Goal: Task Accomplishment & Management: Manage account settings

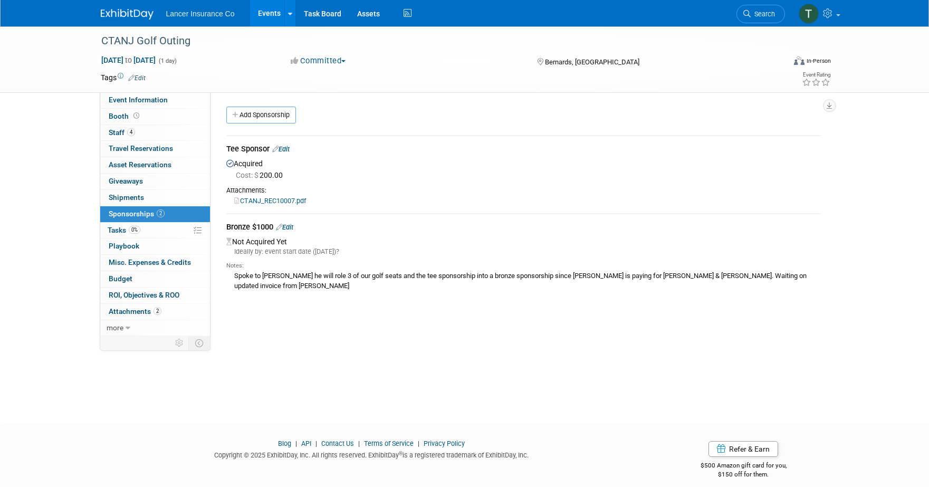
click at [266, 14] on link "Events" at bounding box center [269, 13] width 38 height 26
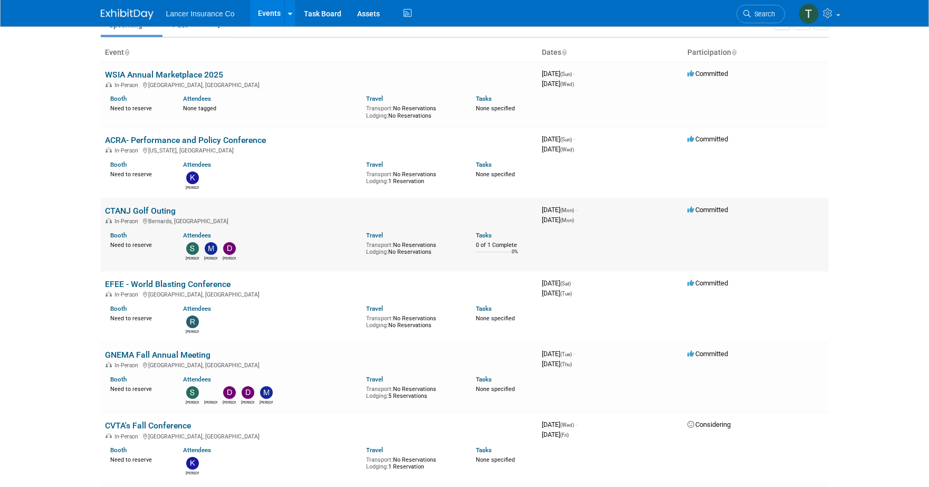
scroll to position [55, 0]
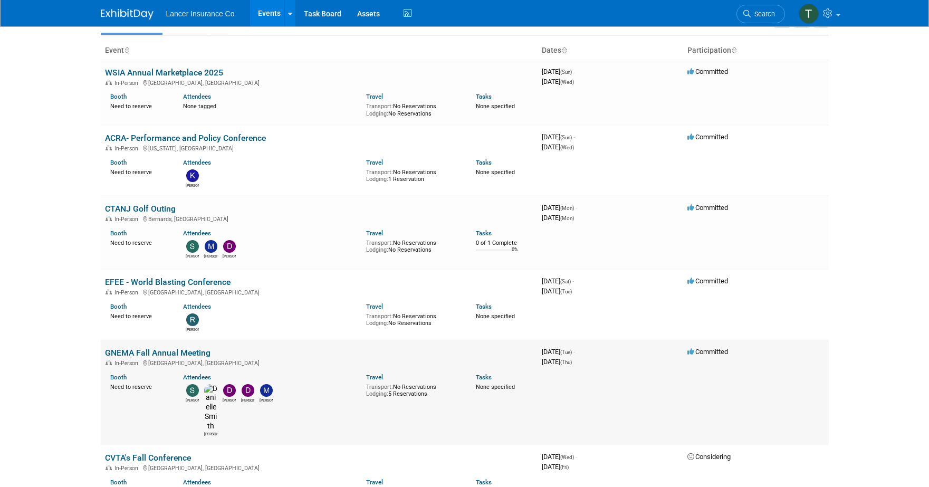
click at [151, 353] on link "GNEMA Fall Annual Meeting" at bounding box center [157, 353] width 105 height 10
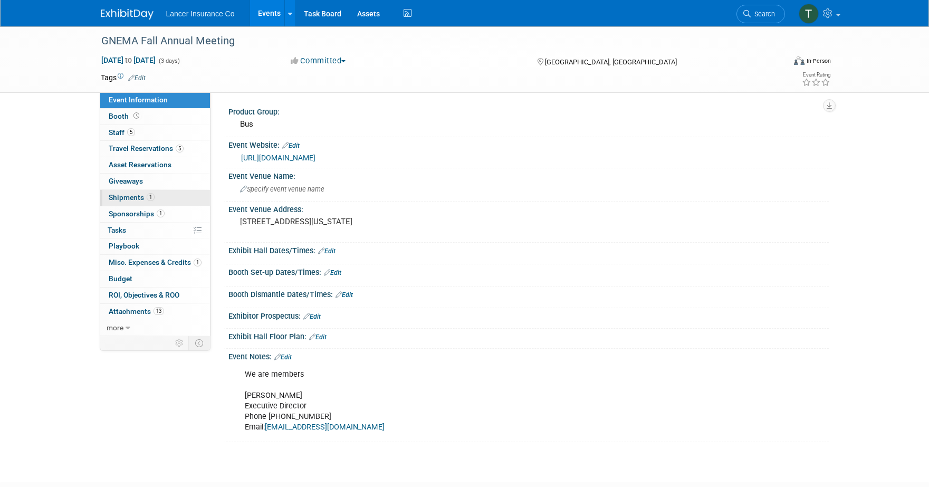
click at [127, 197] on span "Shipments 1" at bounding box center [132, 197] width 46 height 8
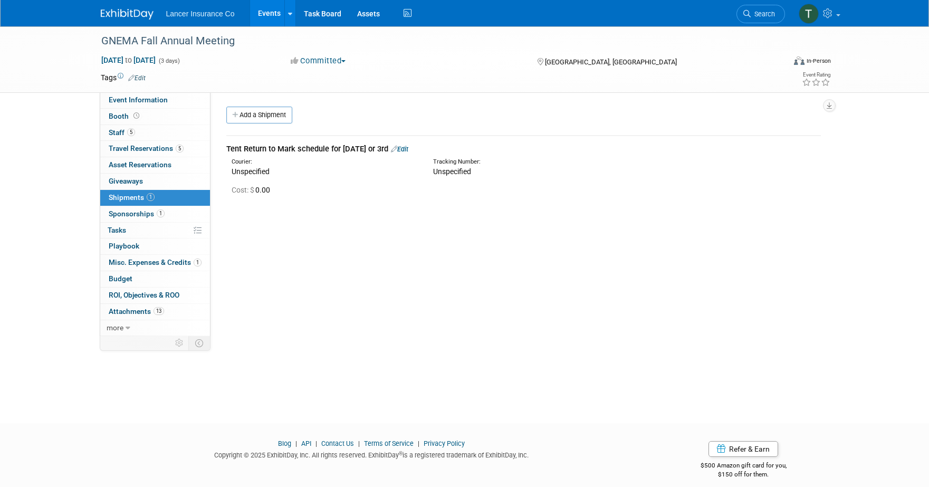
click at [277, 13] on link "Events" at bounding box center [269, 13] width 38 height 26
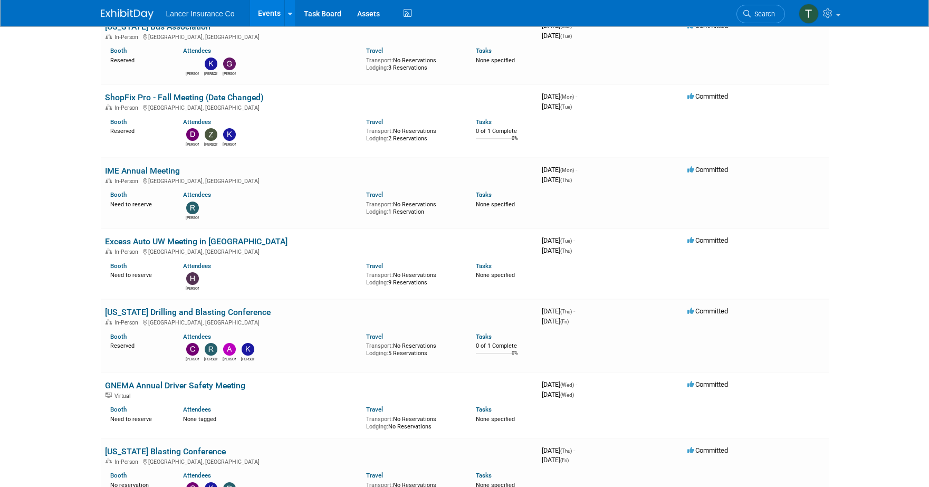
scroll to position [1243, 0]
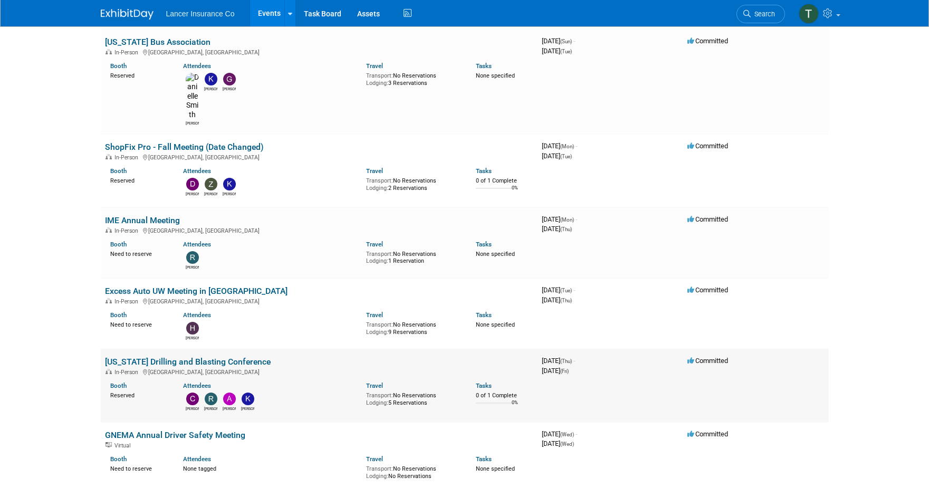
click at [143, 356] on link "[US_STATE] Drilling and Blasting Conference" at bounding box center [188, 361] width 166 height 10
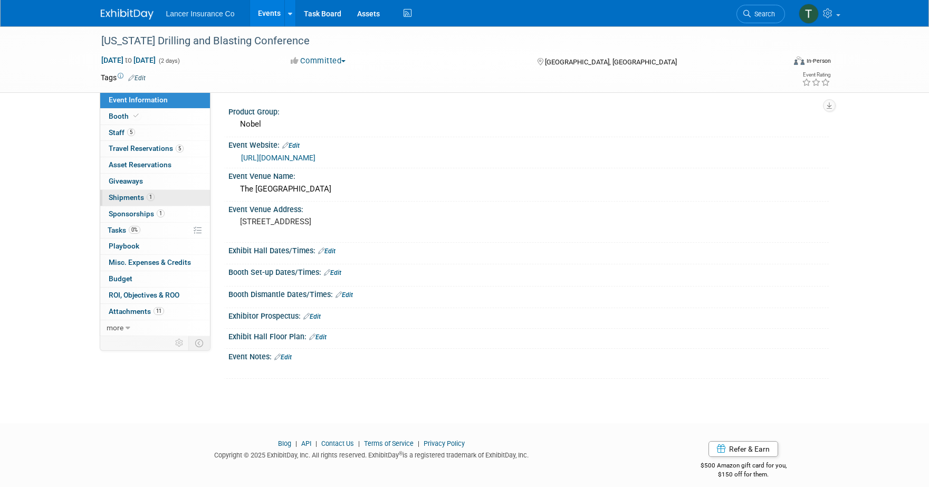
click at [131, 199] on span "Shipments 1" at bounding box center [132, 197] width 46 height 8
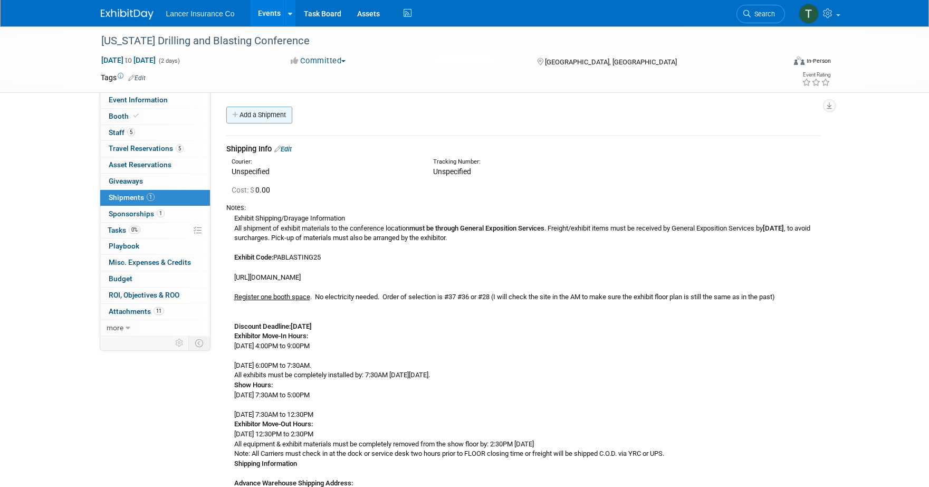
click at [256, 114] on link "Add a Shipment" at bounding box center [259, 115] width 66 height 17
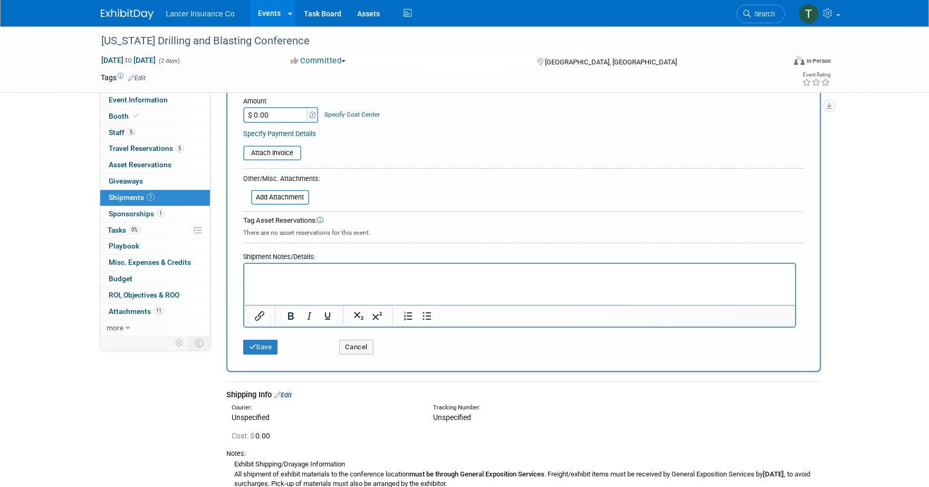
scroll to position [331, 0]
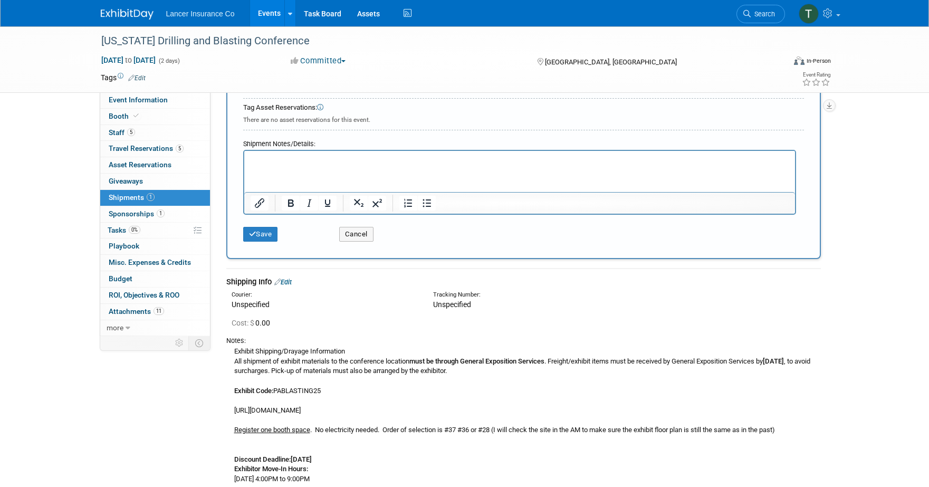
type input "Items"
click at [275, 166] on html at bounding box center [519, 158] width 551 height 15
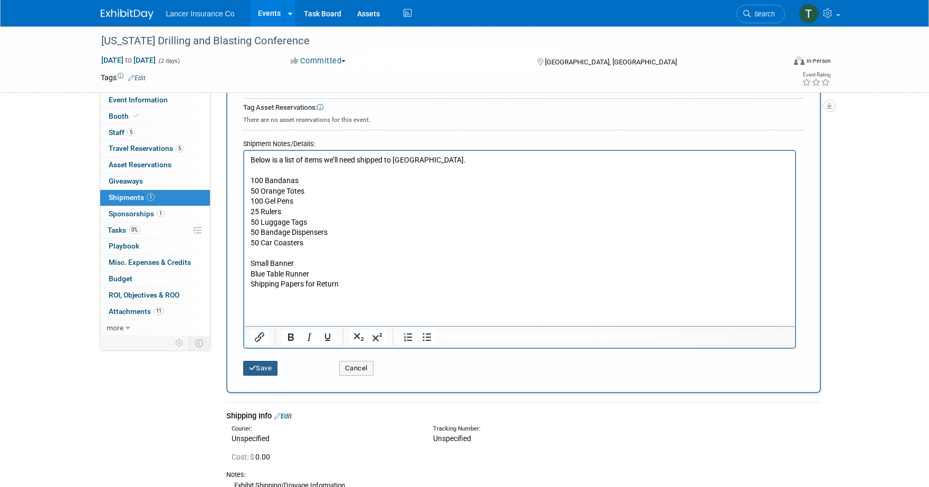
click at [260, 366] on button "Save" at bounding box center [260, 368] width 35 height 15
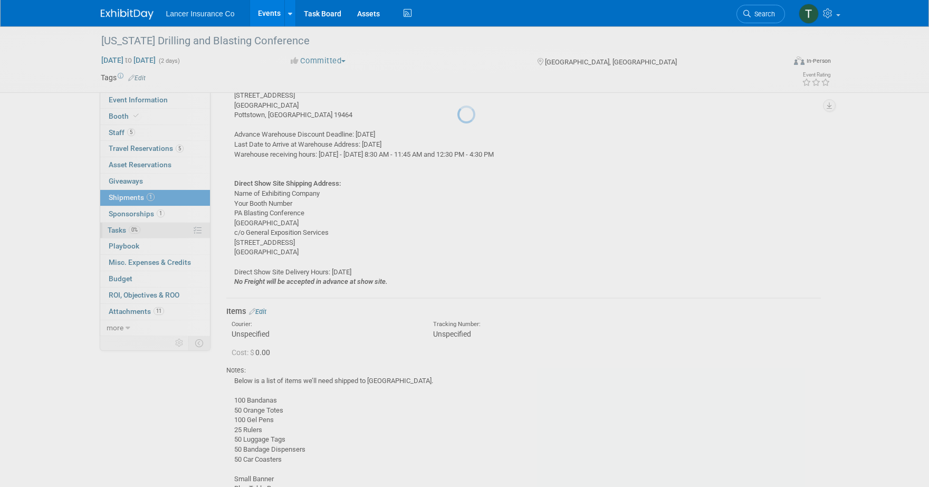
scroll to position [588, 0]
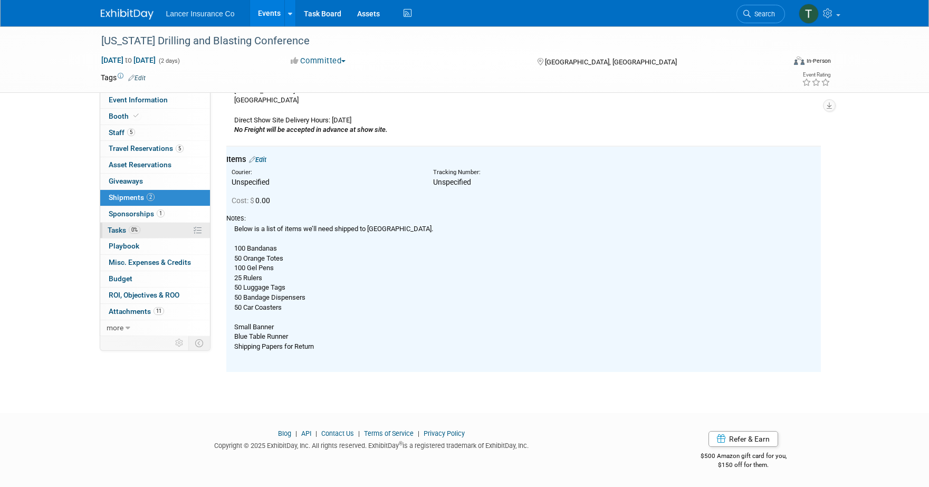
click at [112, 228] on span "Tasks 0%" at bounding box center [124, 230] width 33 height 8
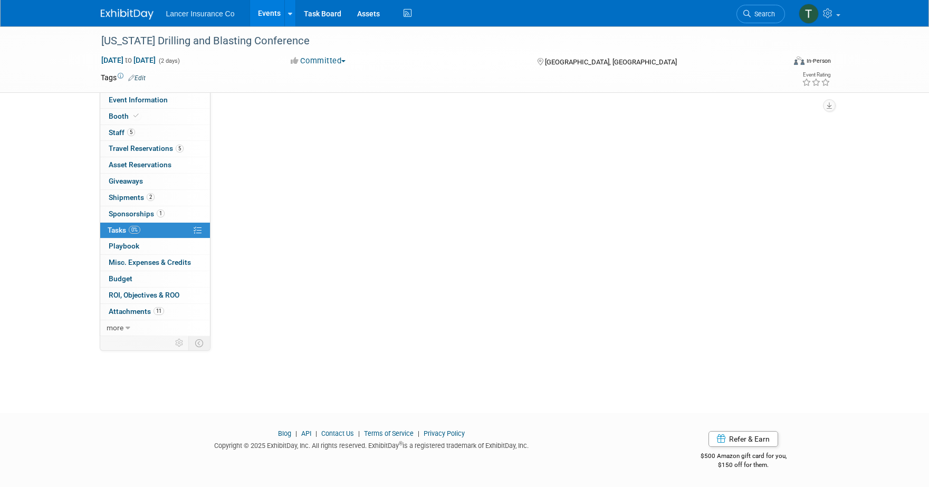
scroll to position [0, 0]
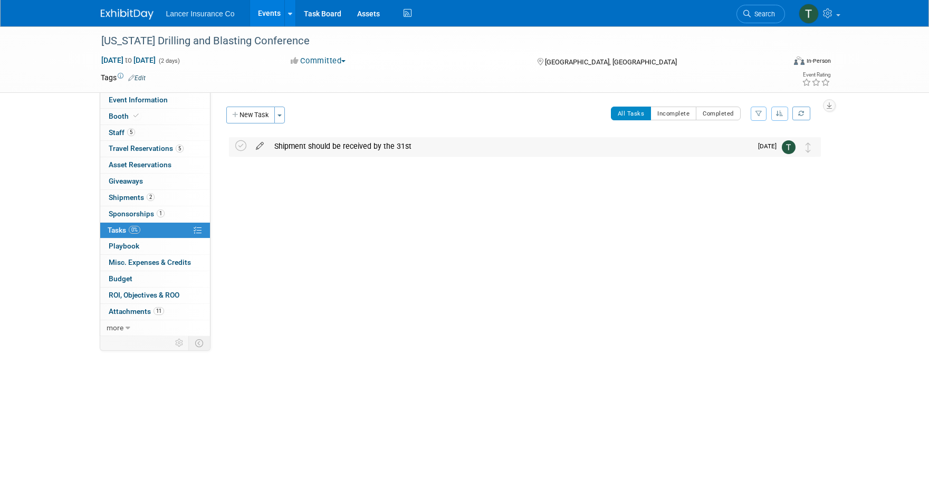
click at [259, 146] on icon at bounding box center [259, 143] width 18 height 13
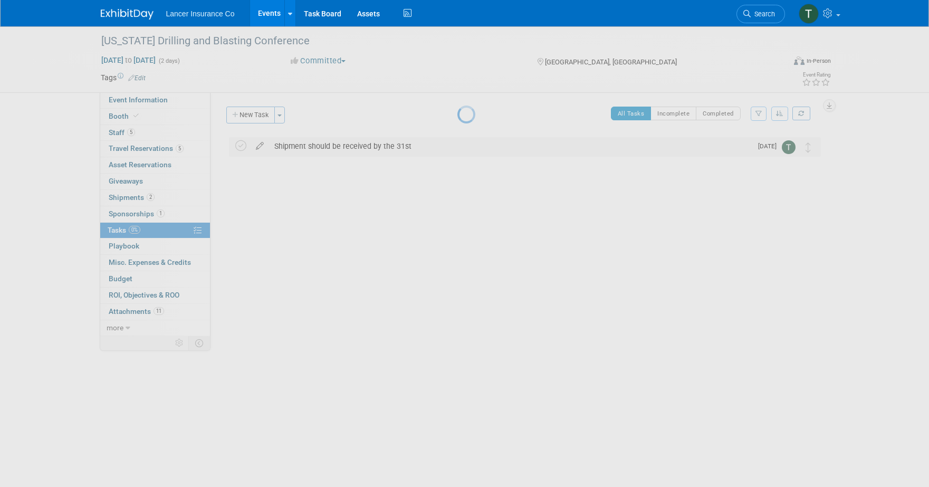
select select "9"
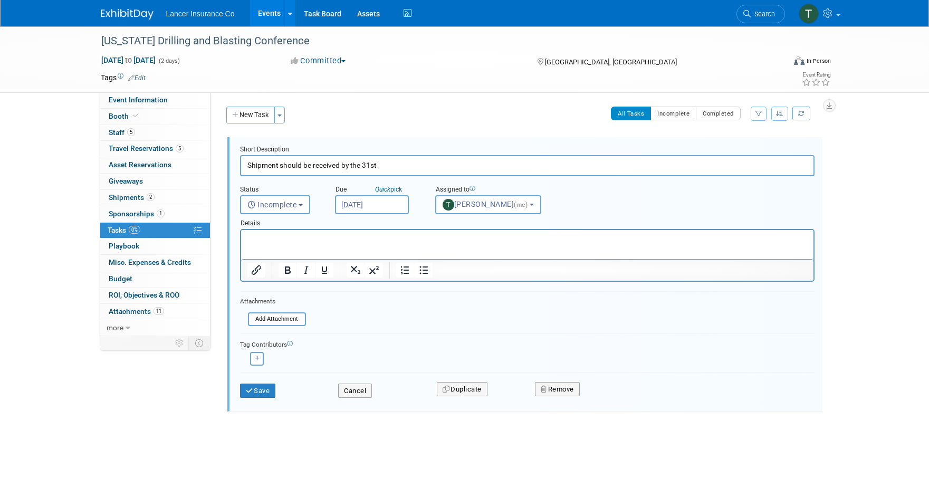
click at [268, 241] on p "Rich Text Area. Press ALT-0 for help." at bounding box center [527, 239] width 560 height 10
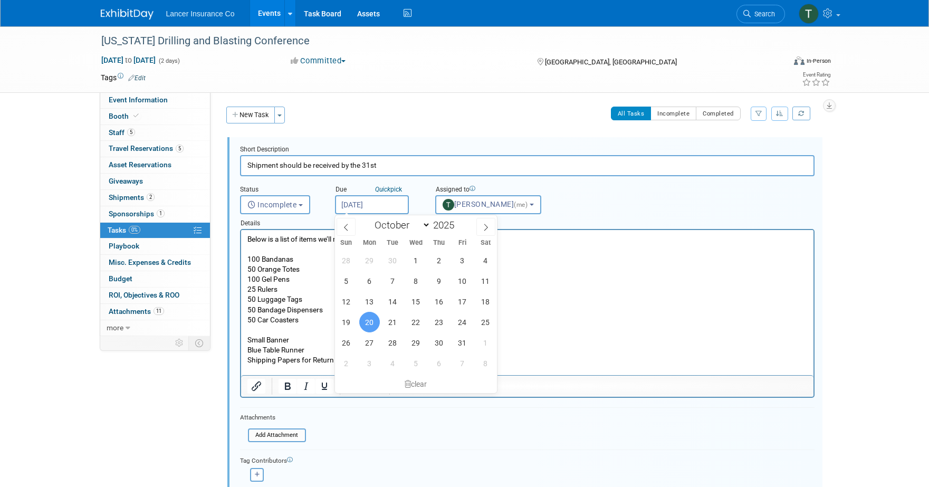
click at [370, 204] on input "Oct 20, 2025" at bounding box center [372, 204] width 74 height 19
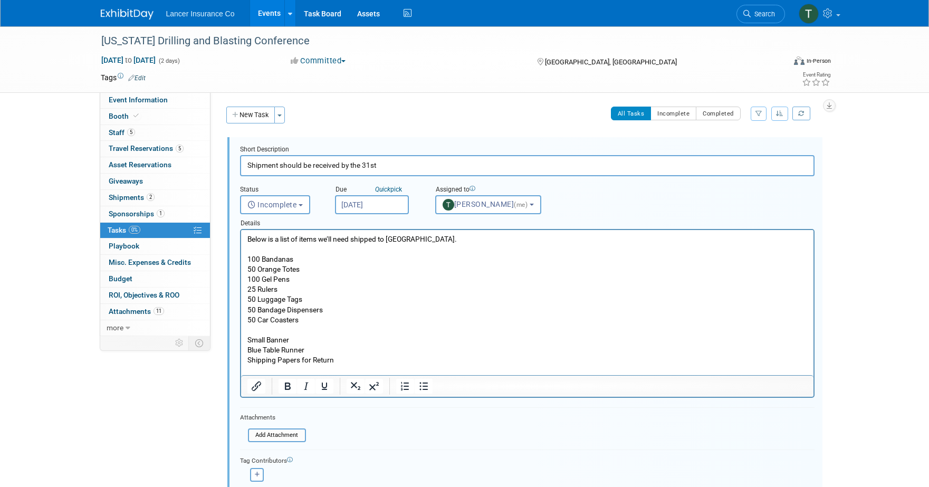
click at [426, 109] on div "All Tasks Incomplete Completed Filter by Assignee -- Select Assignee -- All una…" at bounding box center [556, 118] width 530 height 22
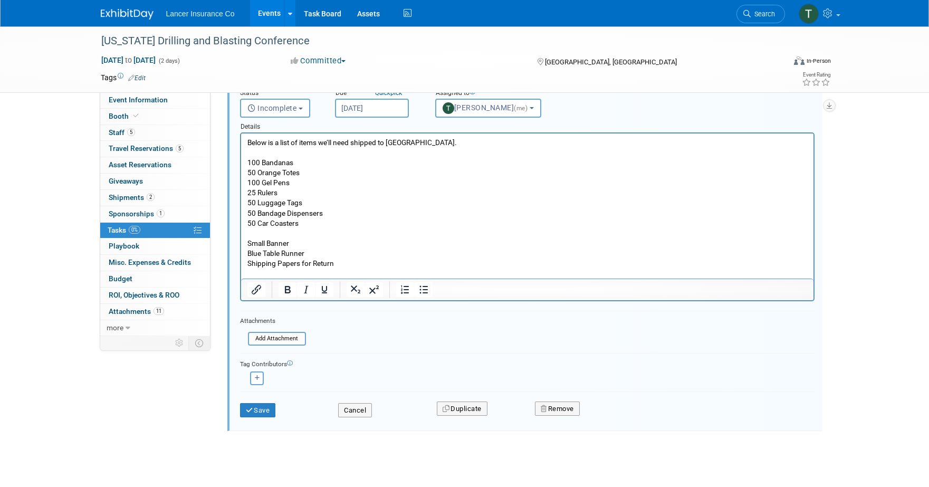
scroll to position [105, 0]
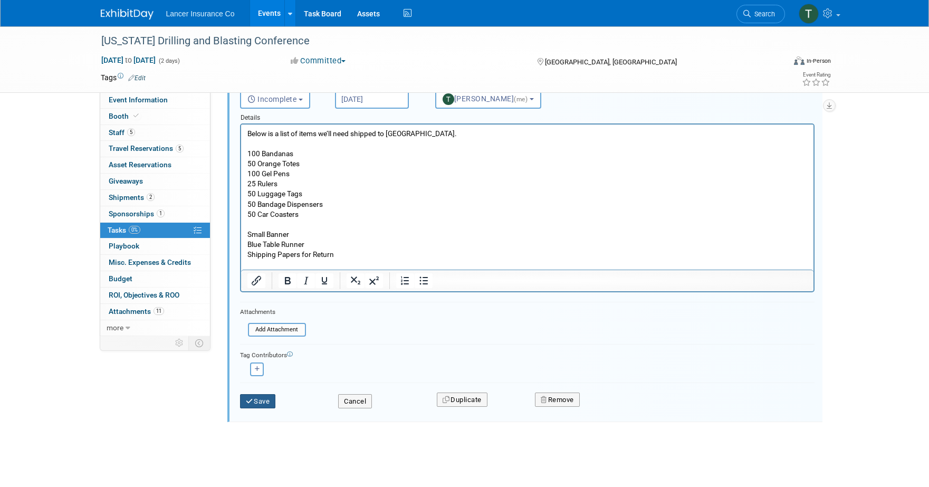
click at [264, 400] on button "Save" at bounding box center [258, 401] width 36 height 15
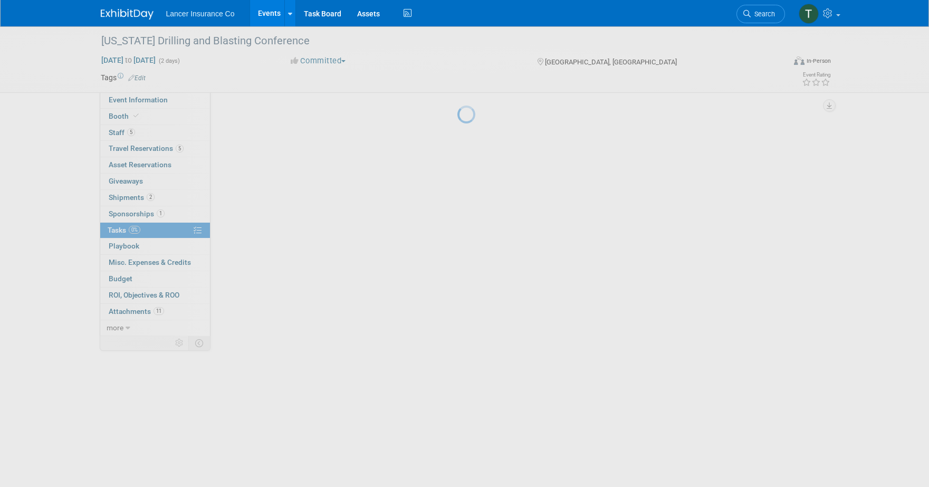
scroll to position [0, 0]
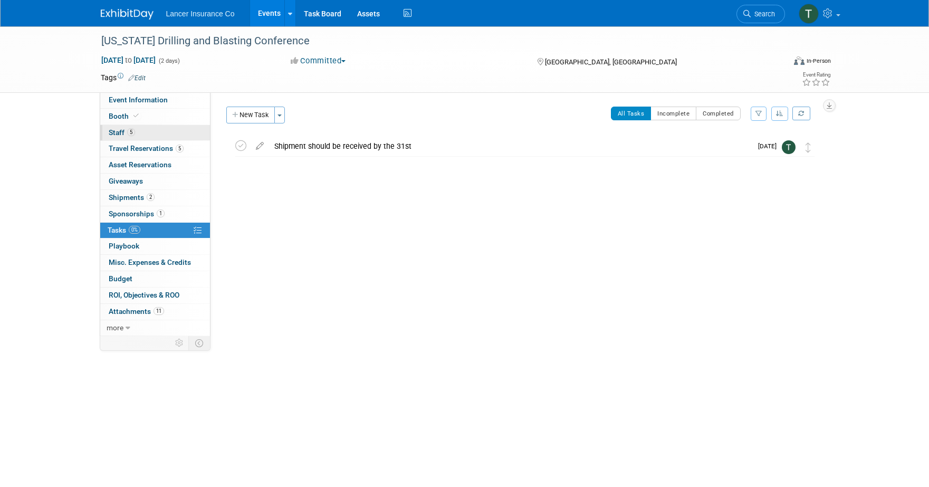
click at [118, 137] on link "5 Staff 5" at bounding box center [155, 133] width 110 height 16
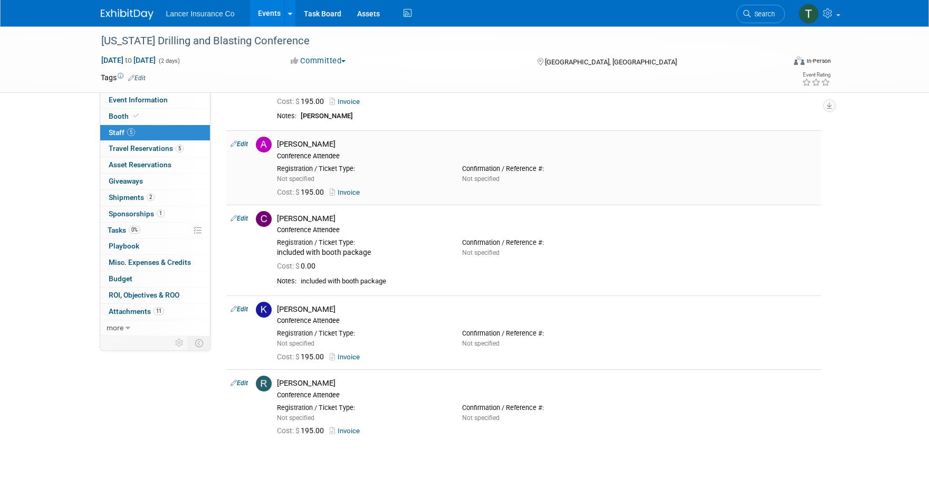
scroll to position [83, 0]
click at [132, 147] on span "Travel Reservations 5" at bounding box center [146, 148] width 75 height 8
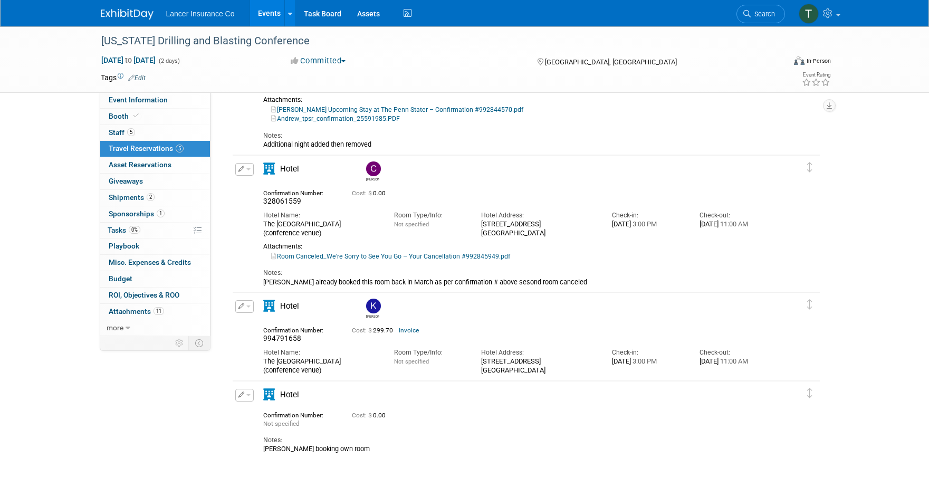
scroll to position [236, 0]
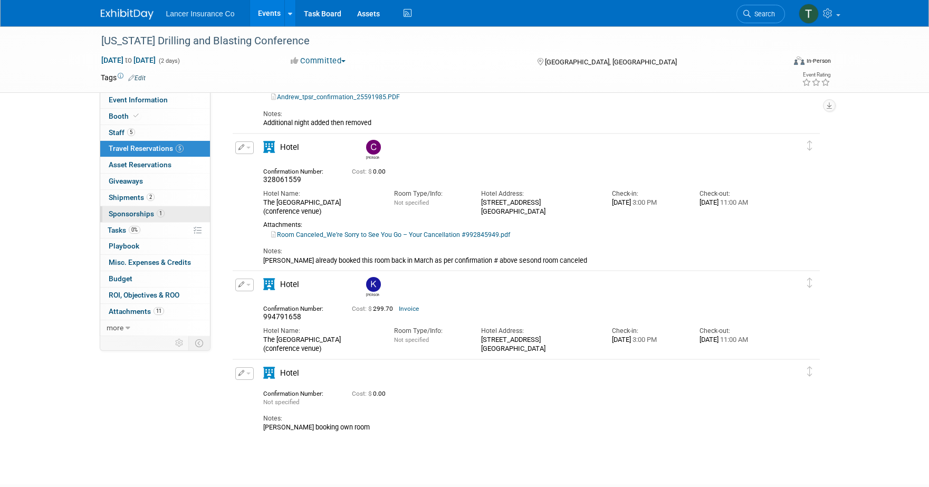
click at [120, 215] on span "Sponsorships 1" at bounding box center [137, 213] width 56 height 8
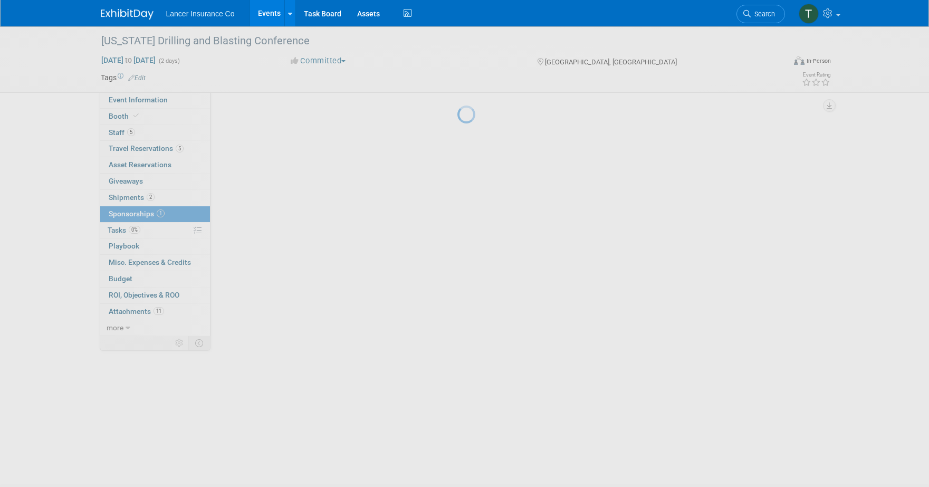
scroll to position [0, 0]
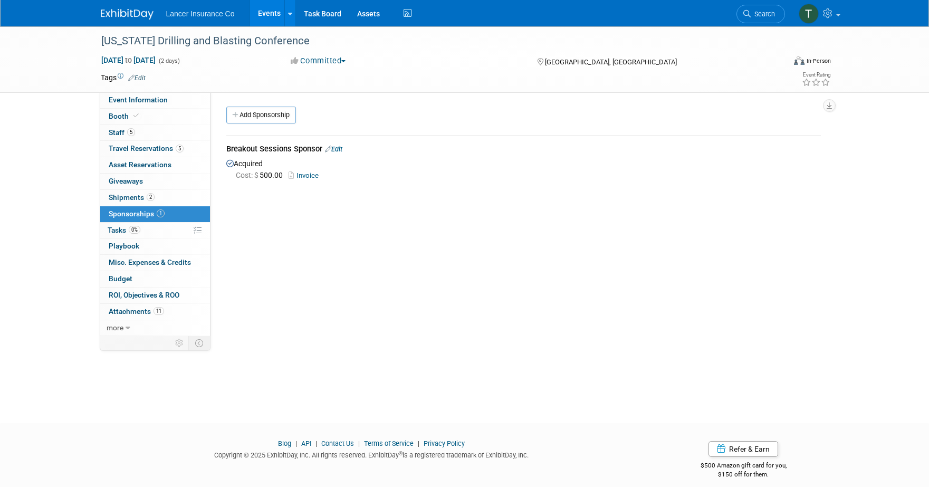
click at [267, 13] on link "Events" at bounding box center [269, 13] width 38 height 26
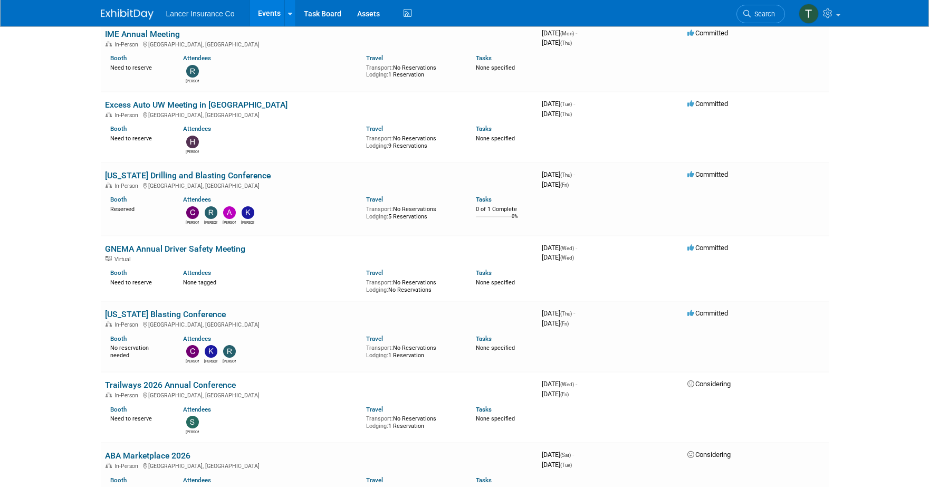
scroll to position [1434, 0]
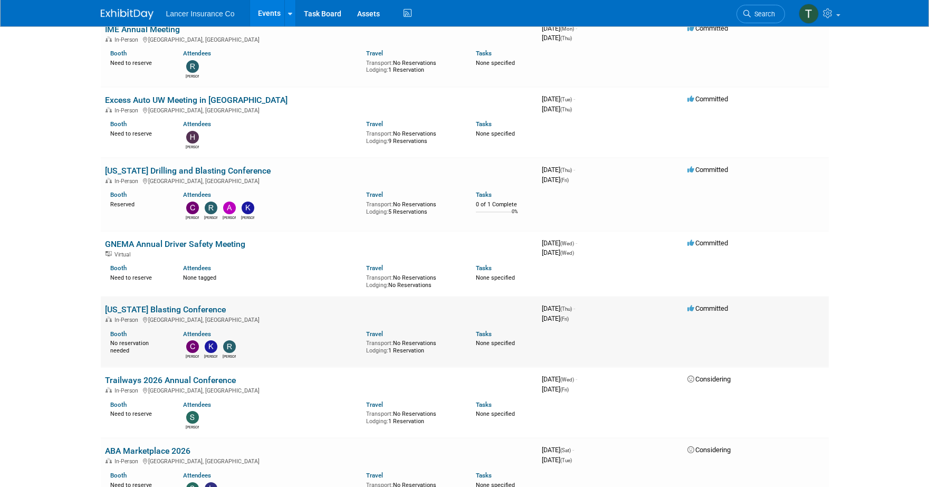
click at [157, 304] on link "[US_STATE] Blasting Conference" at bounding box center [165, 309] width 121 height 10
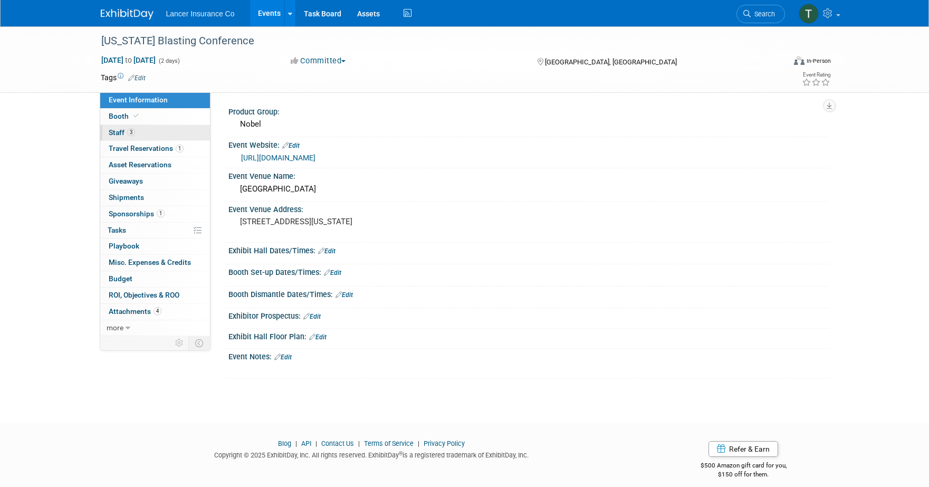
click at [126, 134] on span "Staff 3" at bounding box center [122, 132] width 26 height 8
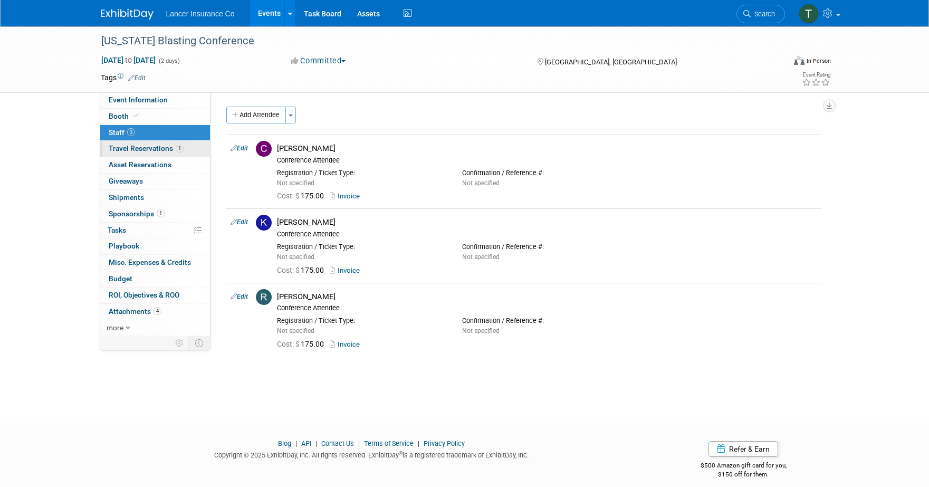
click at [126, 148] on span "Travel Reservations 1" at bounding box center [146, 148] width 75 height 8
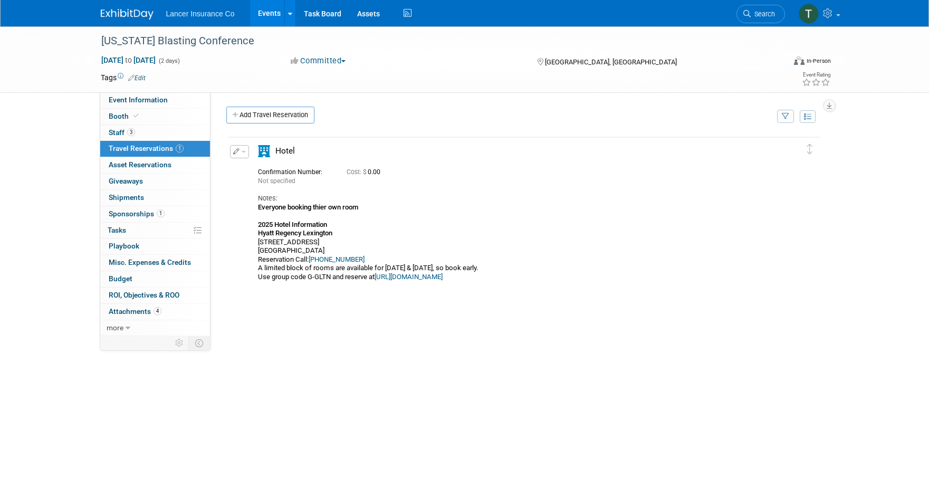
click at [264, 14] on link "Events" at bounding box center [269, 13] width 38 height 26
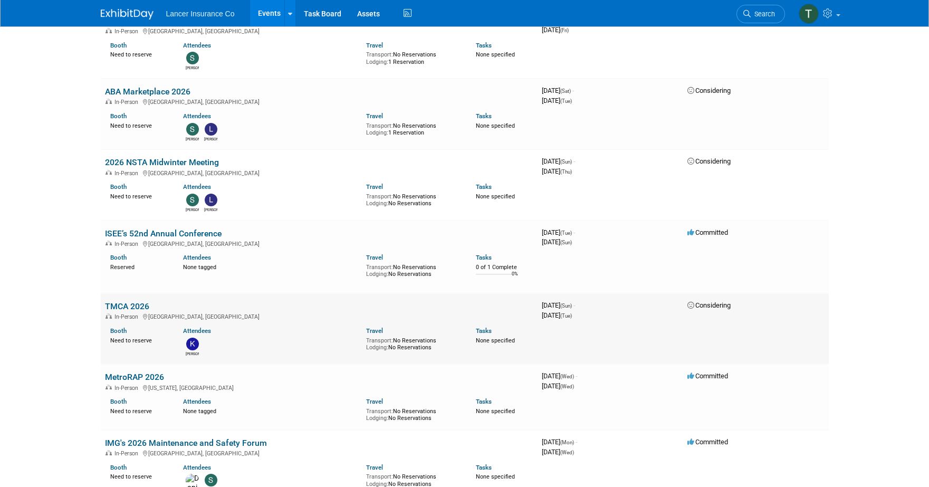
scroll to position [1788, 0]
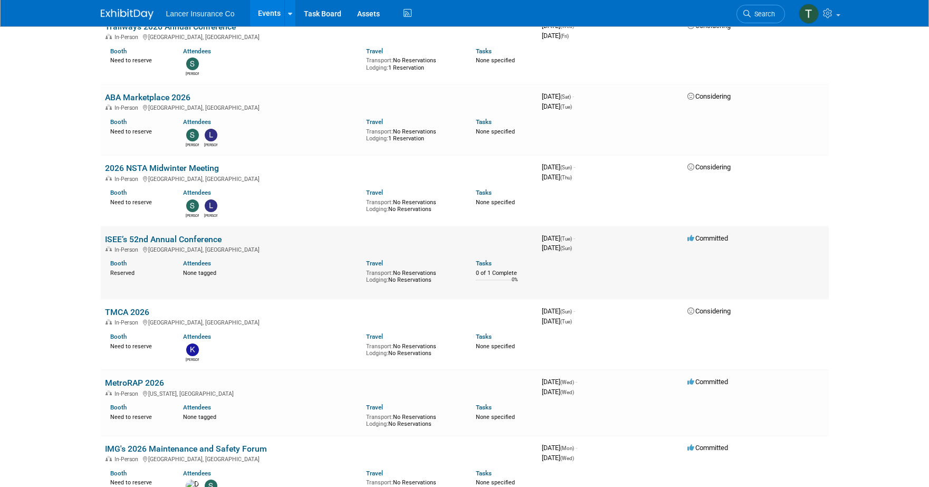
click at [147, 234] on link "ISEE’s 52nd Annual Conference" at bounding box center [163, 239] width 117 height 10
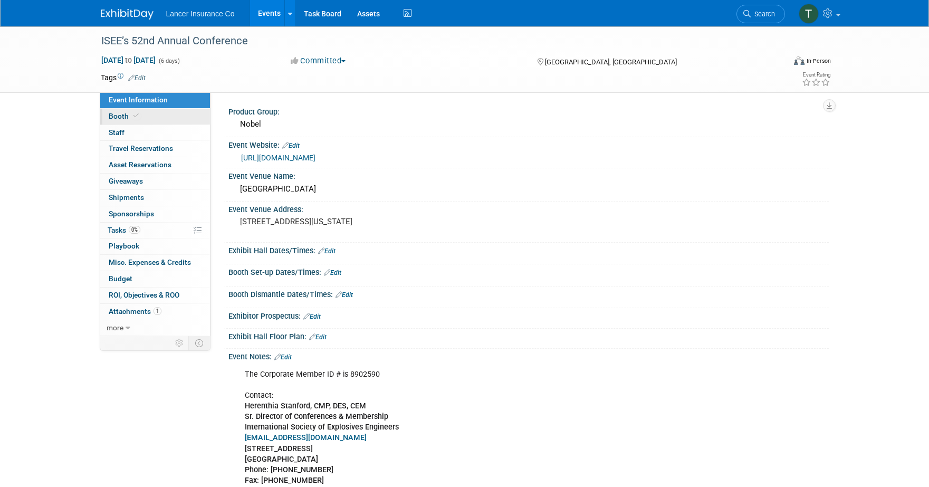
click at [120, 119] on span "Booth" at bounding box center [125, 116] width 32 height 8
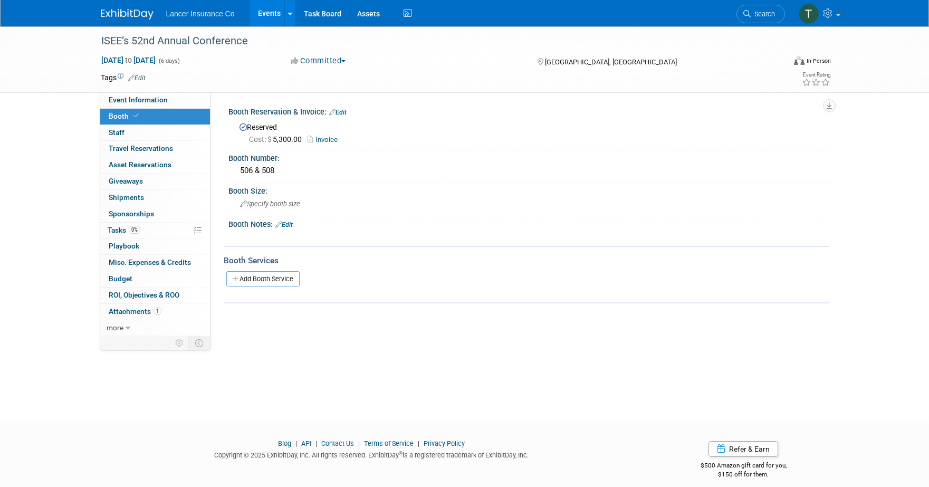
click at [266, 16] on link "Events" at bounding box center [269, 13] width 38 height 26
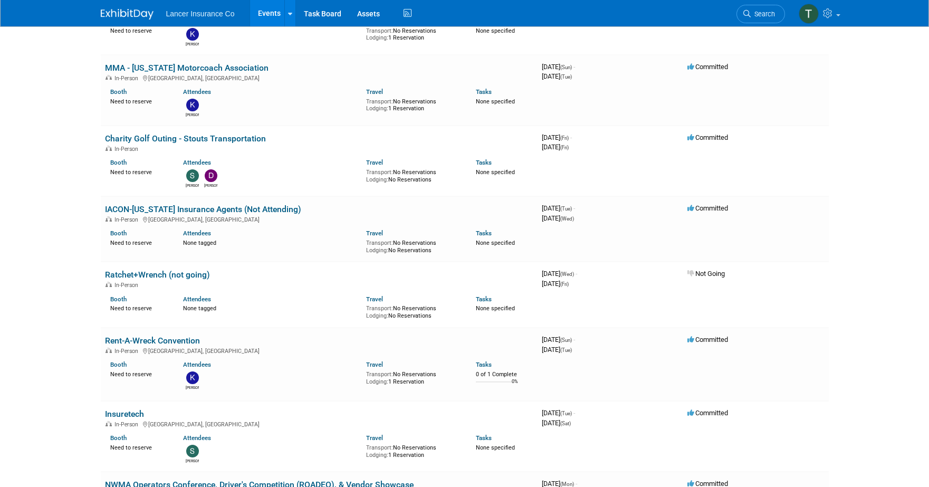
scroll to position [479, 0]
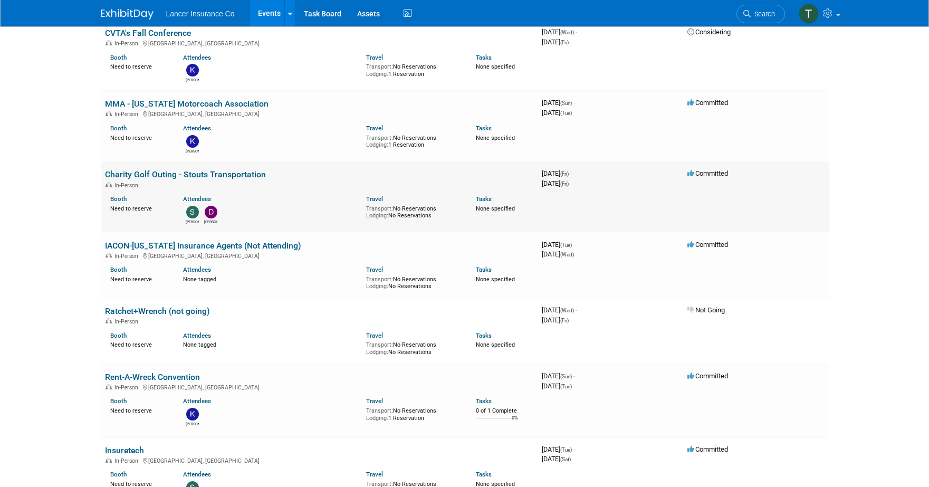
click at [150, 169] on link "Charity Golf Outing - Stouts Transportation" at bounding box center [185, 174] width 161 height 10
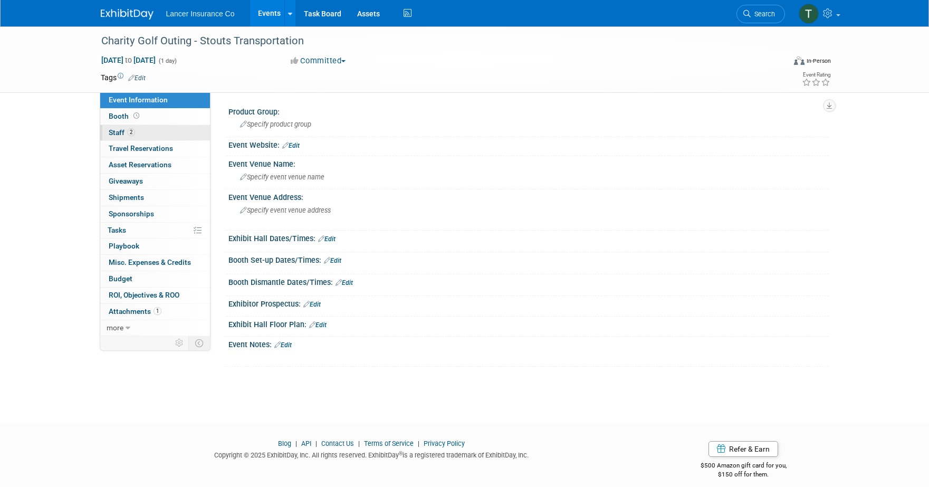
click at [122, 136] on span "Staff 2" at bounding box center [122, 132] width 26 height 8
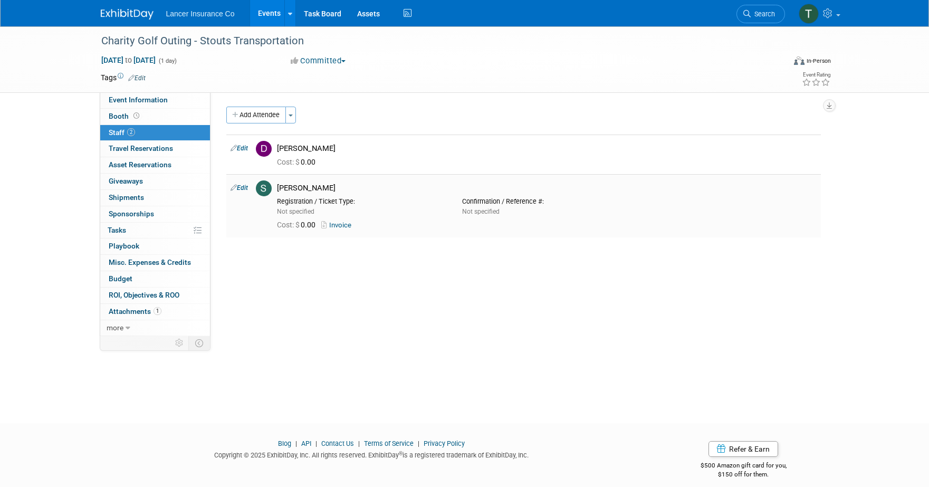
click at [350, 227] on link "Invoice" at bounding box center [338, 225] width 34 height 8
